Goal: Information Seeking & Learning: Learn about a topic

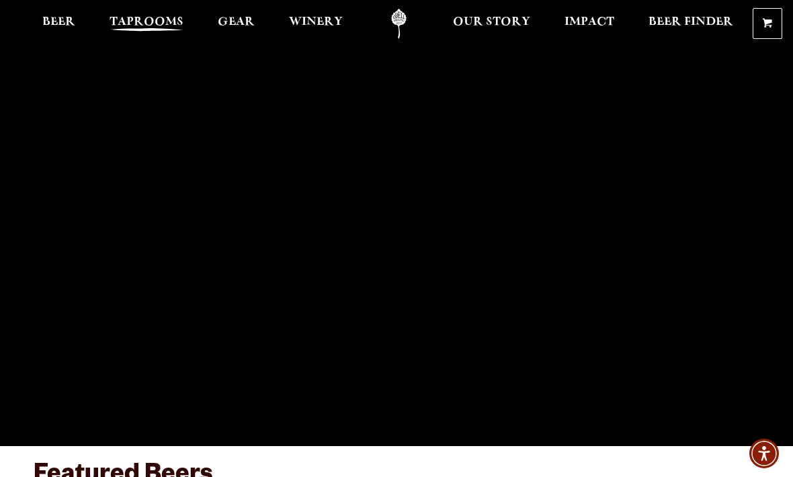
click at [159, 26] on span "Taprooms" at bounding box center [147, 22] width 74 height 11
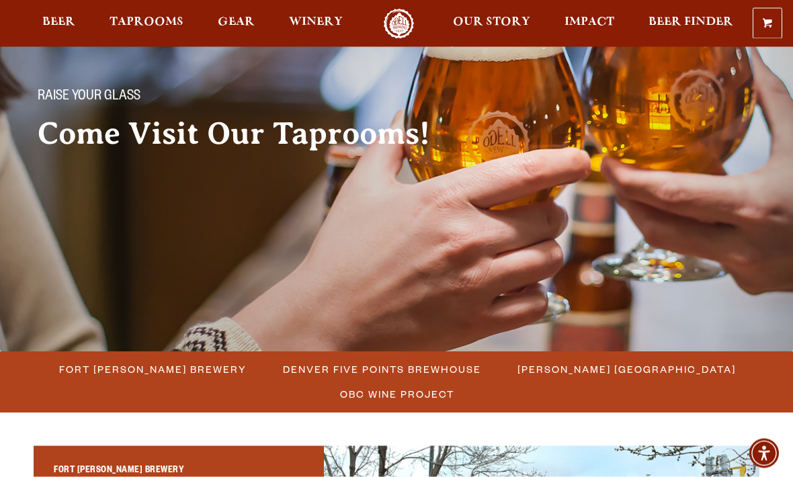
scroll to position [84, 0]
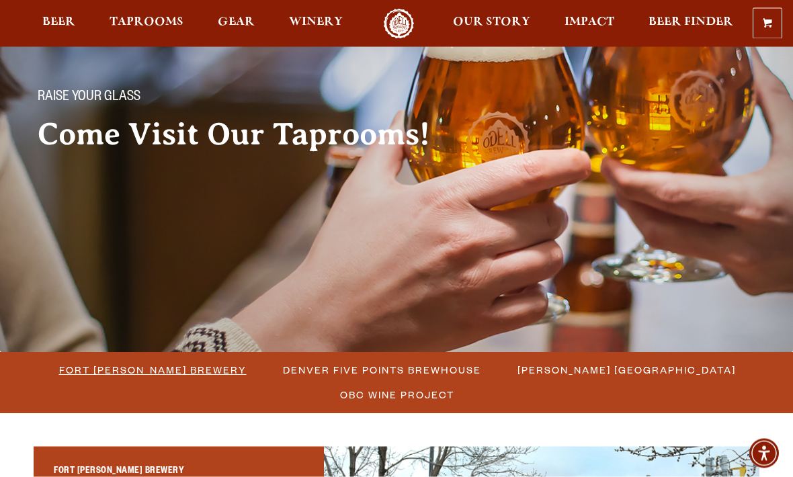
click at [215, 374] on span "Fort [PERSON_NAME] Brewery" at bounding box center [152, 370] width 187 height 19
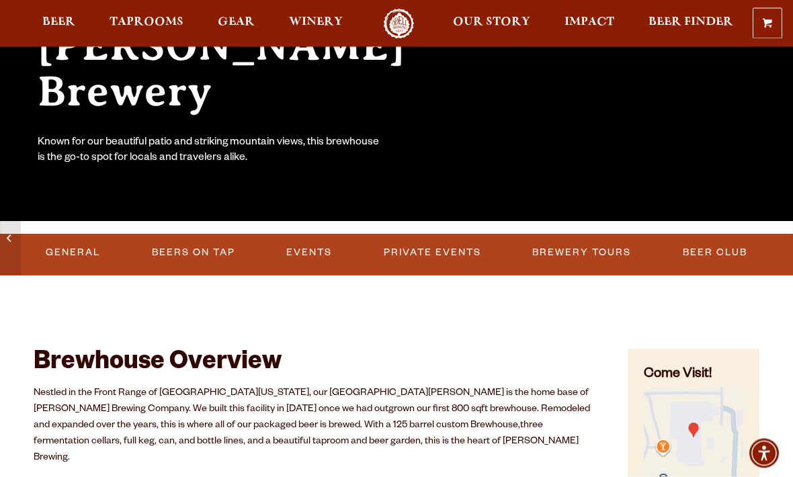
scroll to position [226, 0]
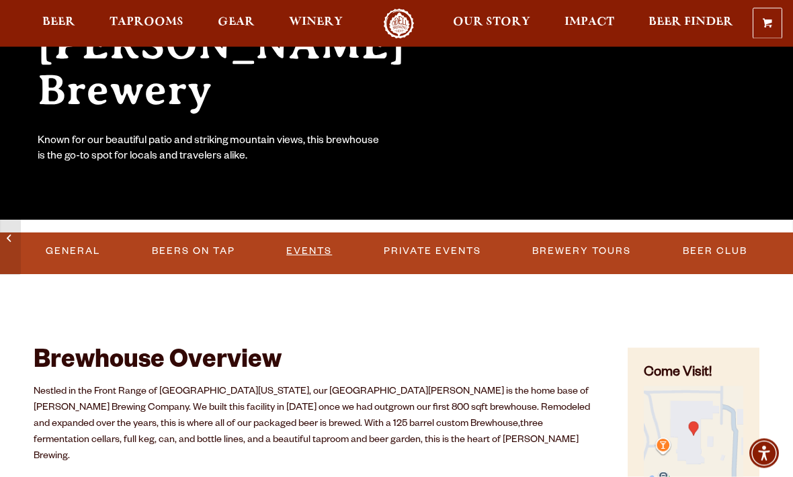
click at [312, 260] on link "Events" at bounding box center [309, 252] width 56 height 31
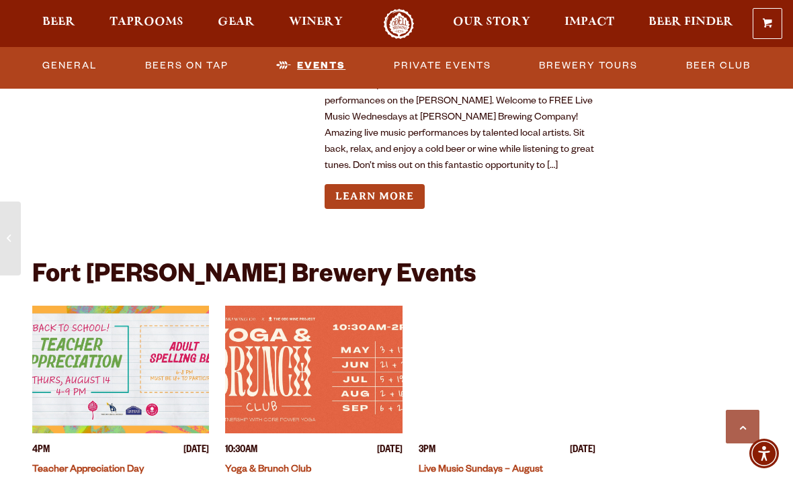
scroll to position [3130, 0]
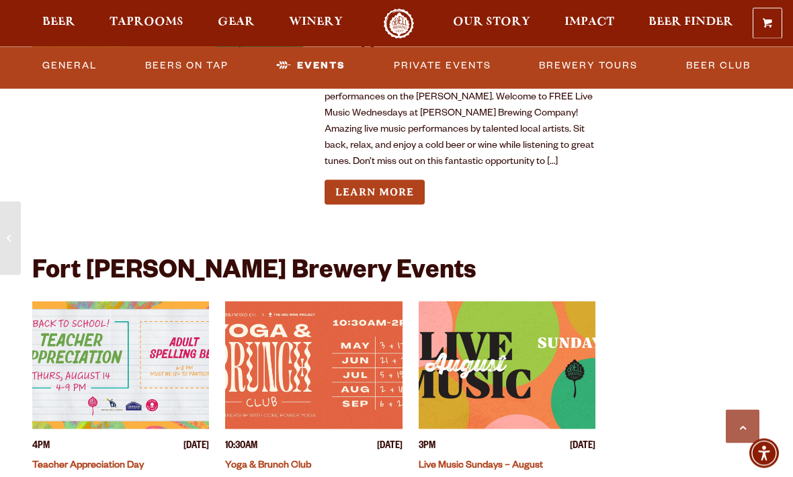
click at [519, 461] on link "Live Music Sundays – August" at bounding box center [481, 466] width 124 height 11
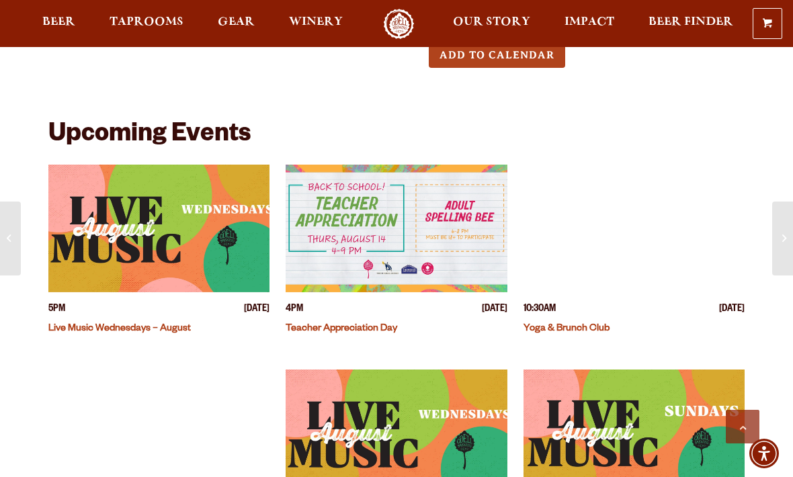
scroll to position [359, 0]
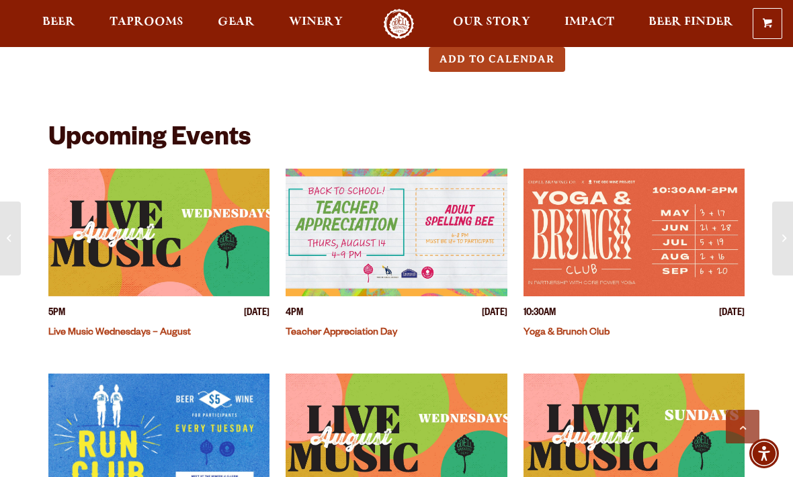
click at [200, 239] on img "View event details" at bounding box center [158, 233] width 221 height 128
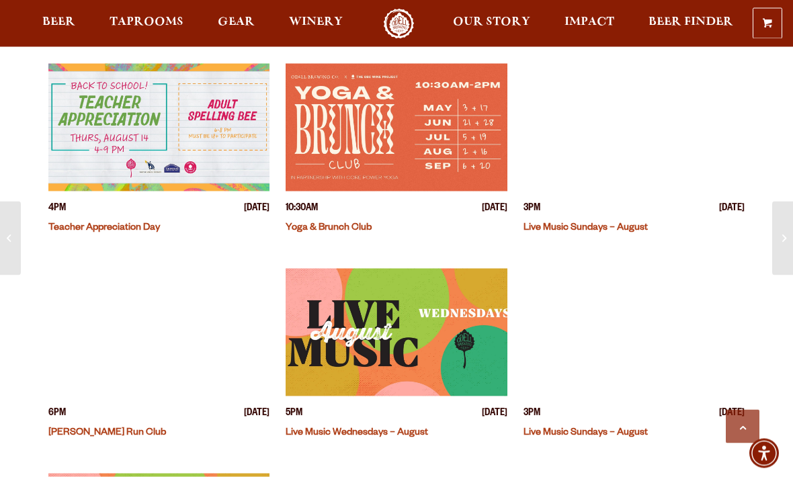
scroll to position [513, 0]
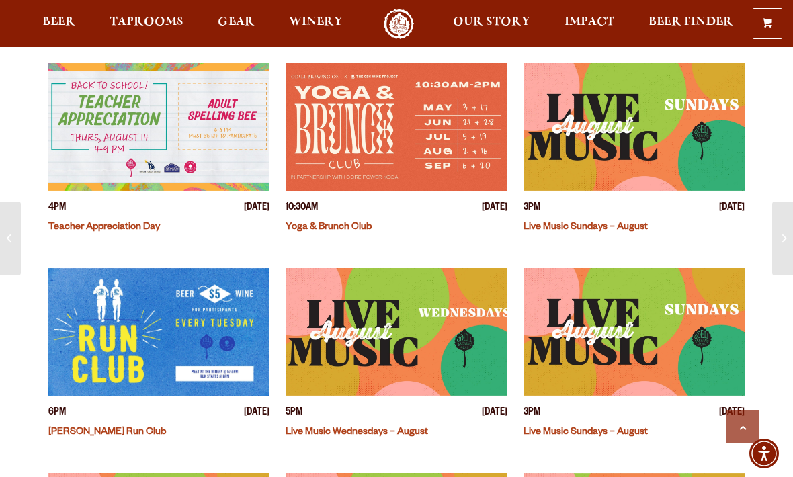
click at [384, 427] on link "Live Music Wednesdays – August" at bounding box center [357, 432] width 142 height 11
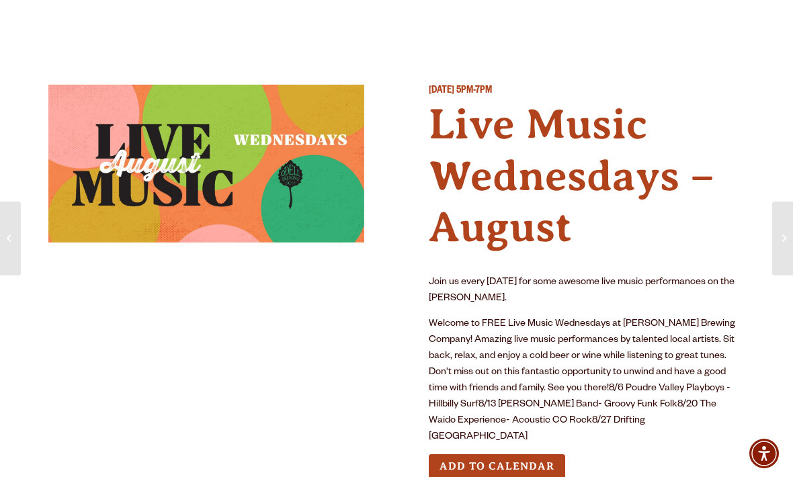
click at [247, 184] on img at bounding box center [206, 164] width 316 height 158
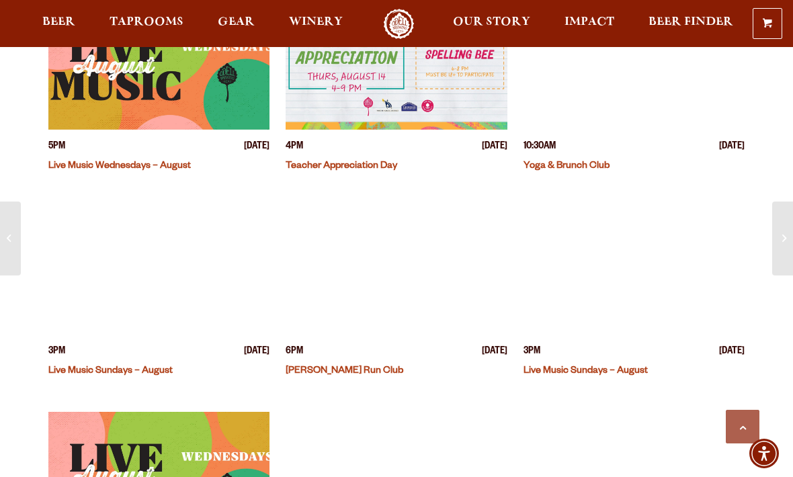
scroll to position [567, 0]
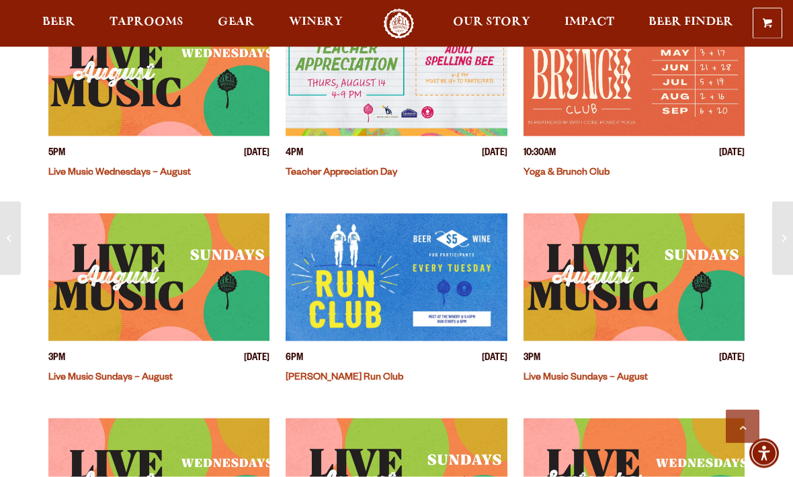
click at [653, 277] on img "View event details" at bounding box center [633, 278] width 221 height 128
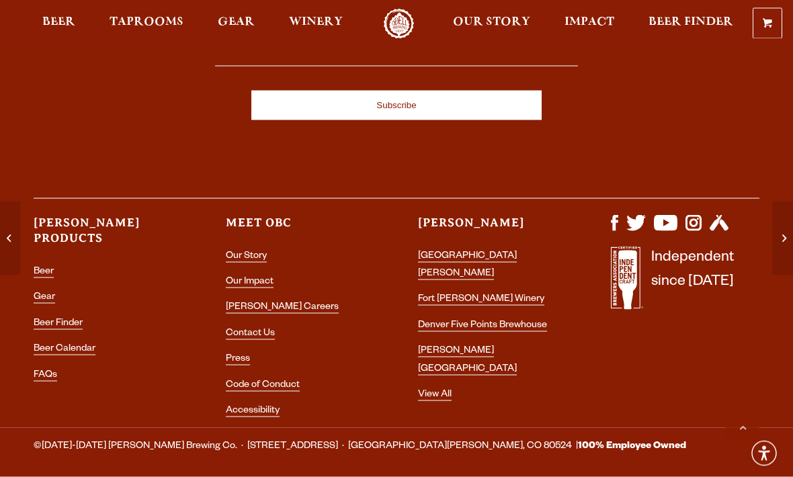
scroll to position [1535, 0]
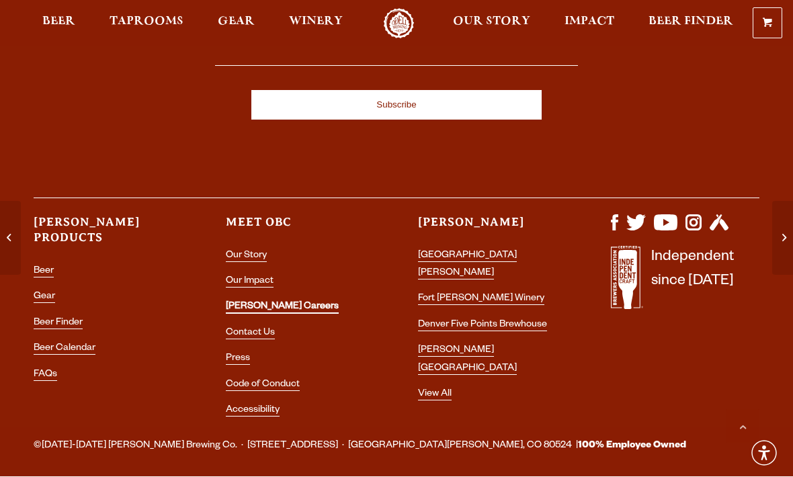
click at [281, 303] on link "[PERSON_NAME] Careers" at bounding box center [282, 308] width 113 height 12
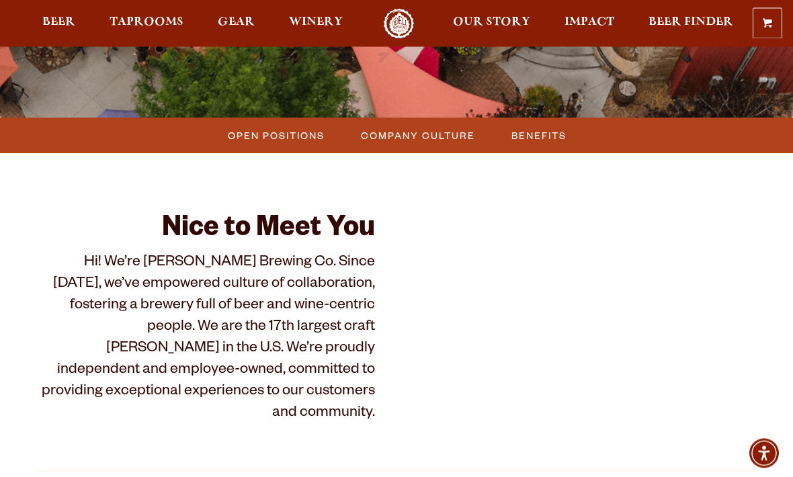
scroll to position [238, 0]
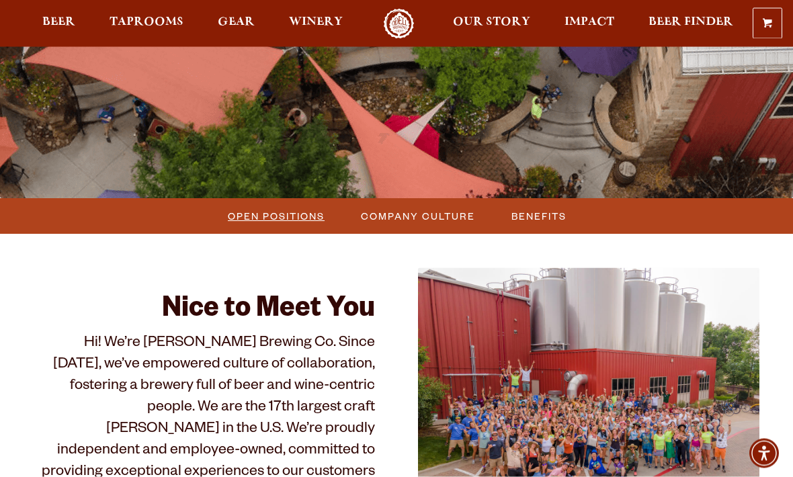
click at [297, 222] on span "Open Positions" at bounding box center [276, 216] width 97 height 19
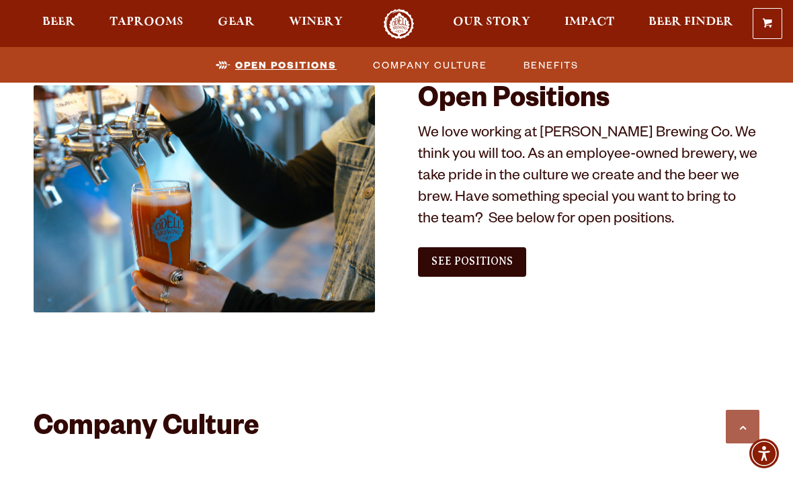
scroll to position [755, 0]
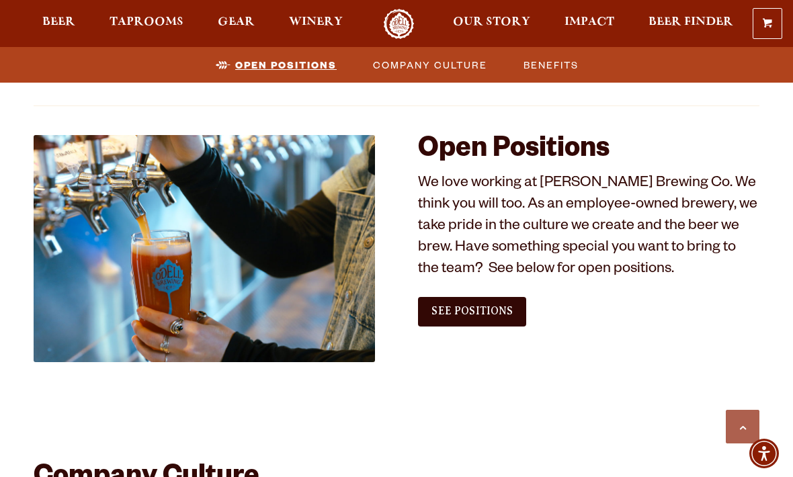
scroll to position [685, 0]
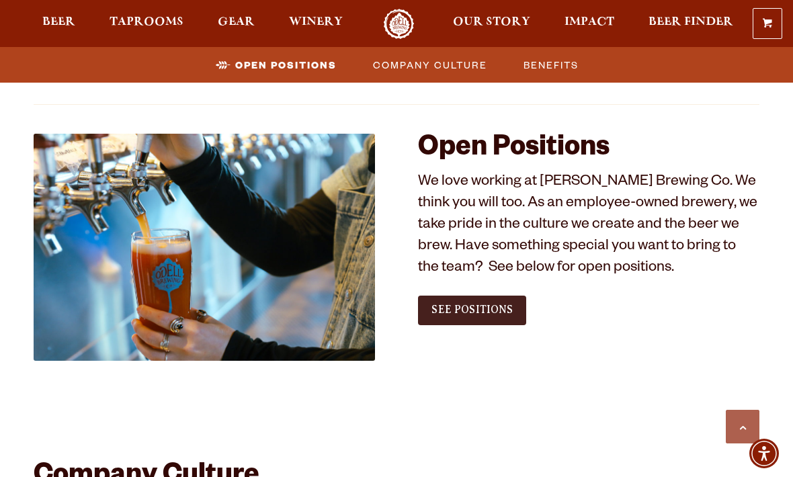
click at [493, 315] on link "See Positions" at bounding box center [472, 311] width 108 height 30
